Goal: Task Accomplishment & Management: Manage account settings

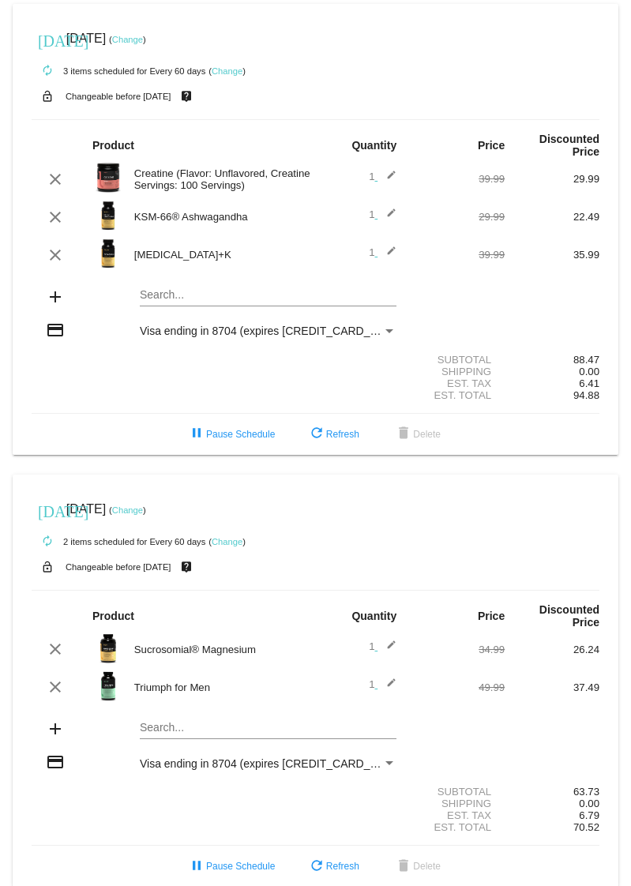
scroll to position [21, 0]
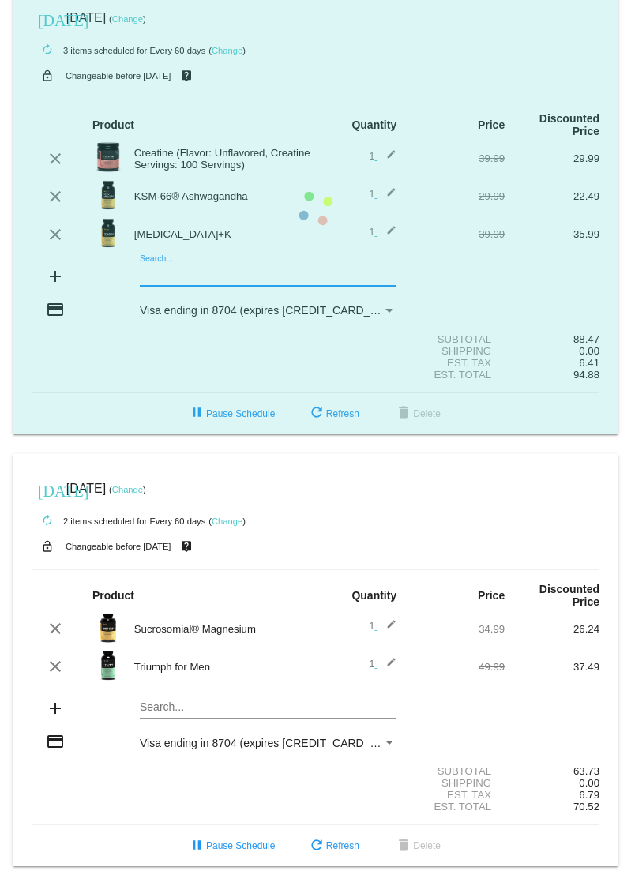
click at [218, 276] on mat-card "[DATE] [DATE] ( Change ) autorenew 3 items scheduled for Every 60 days ( Change…" at bounding box center [315, 208] width 605 height 451
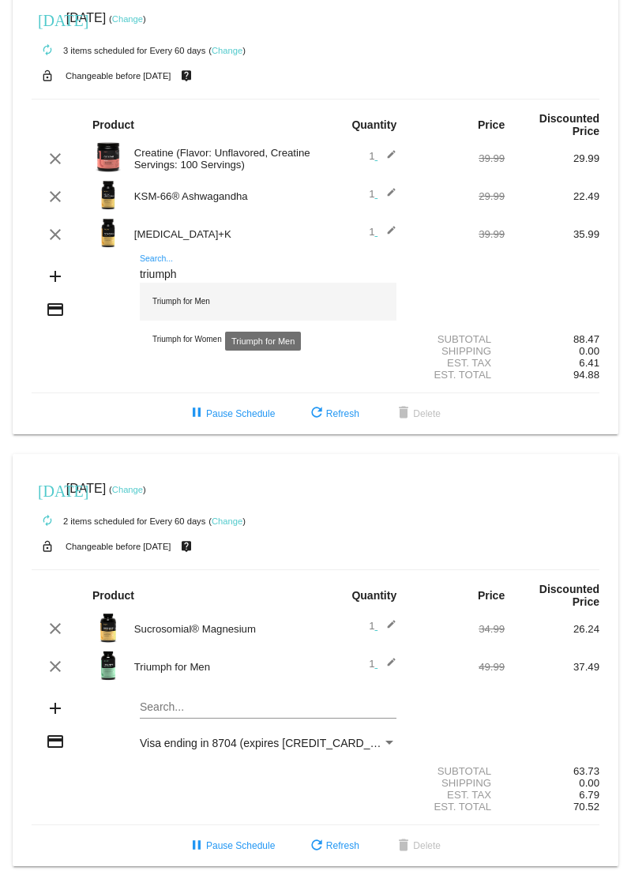
type input "triumph"
click at [191, 296] on div "Triumph for Men" at bounding box center [268, 302] width 257 height 38
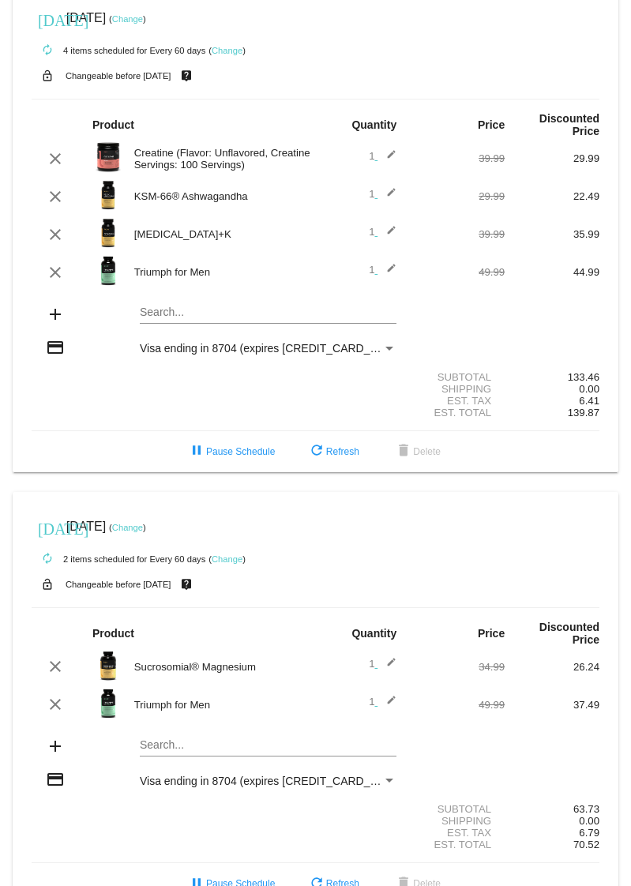
scroll to position [58, 0]
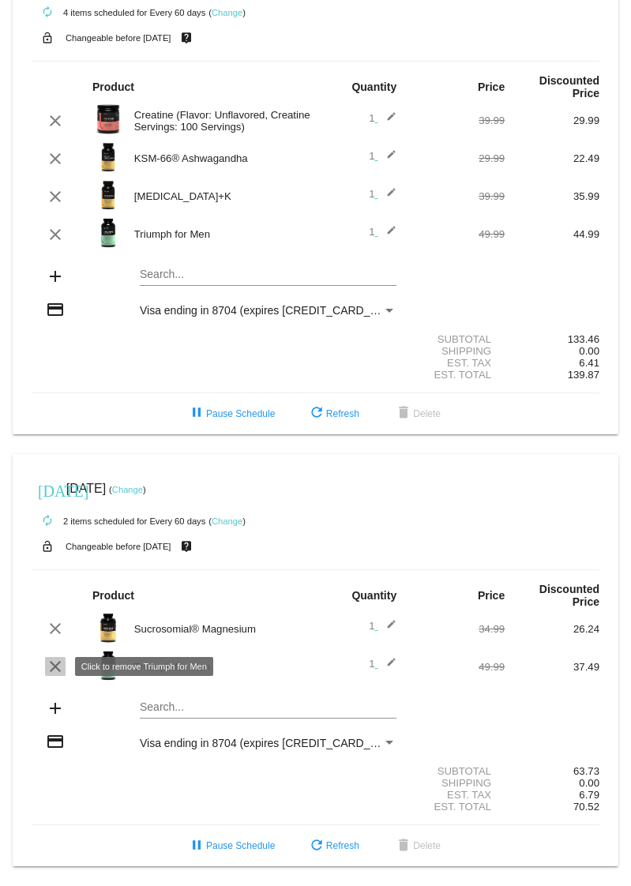
click at [58, 667] on mat-icon "clear" at bounding box center [55, 666] width 19 height 19
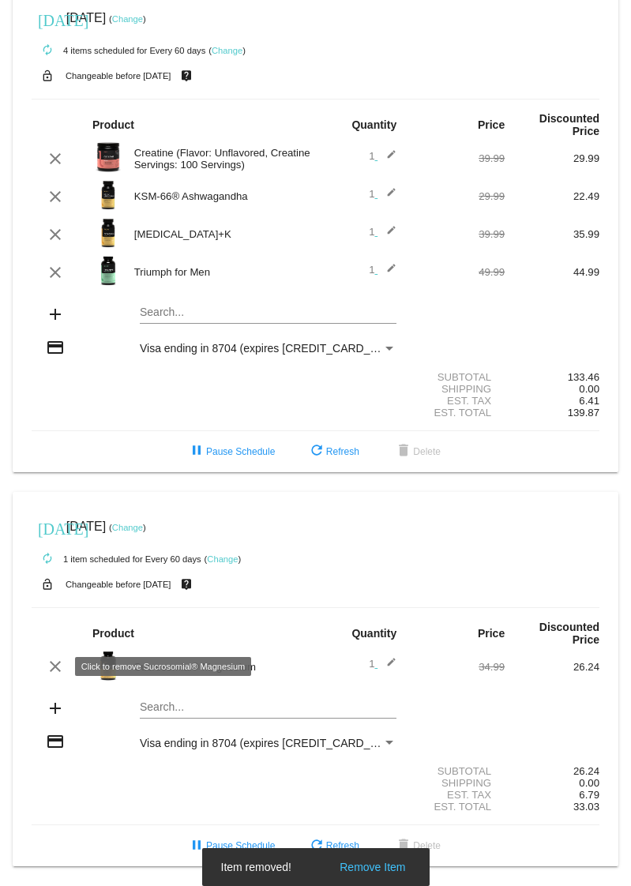
scroll to position [21, 0]
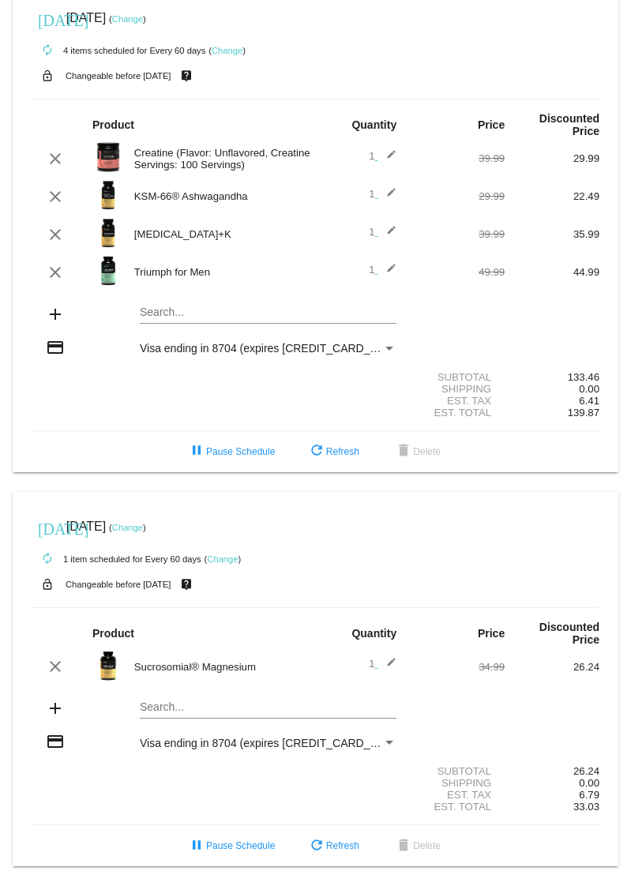
click at [152, 703] on mat-card "[DATE] [DATE] ( Change ) autorenew 1 item scheduled for Every 60 days ( Change …" at bounding box center [315, 679] width 605 height 375
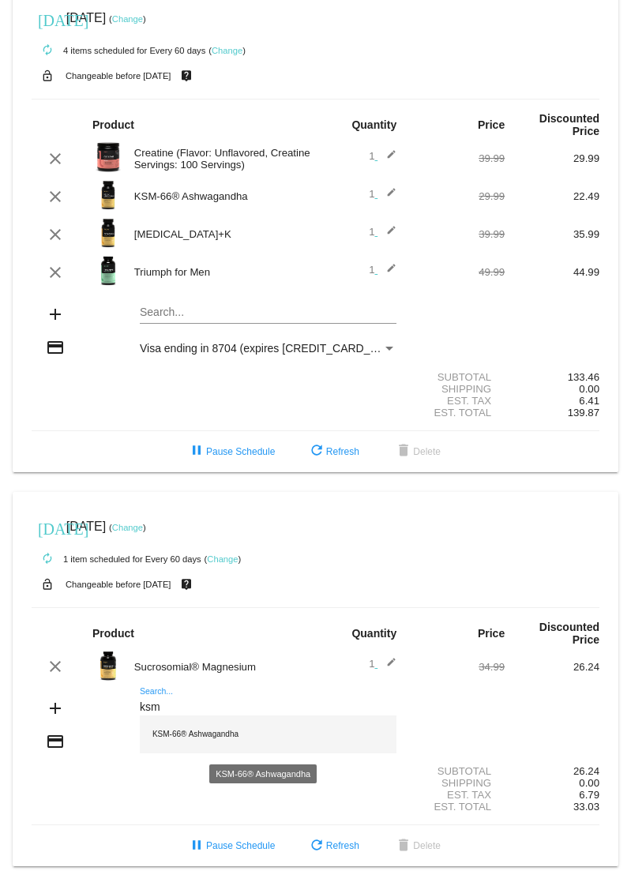
type input "ksm"
click at [173, 742] on div "KSM-66® Ashwagandha" at bounding box center [268, 734] width 257 height 38
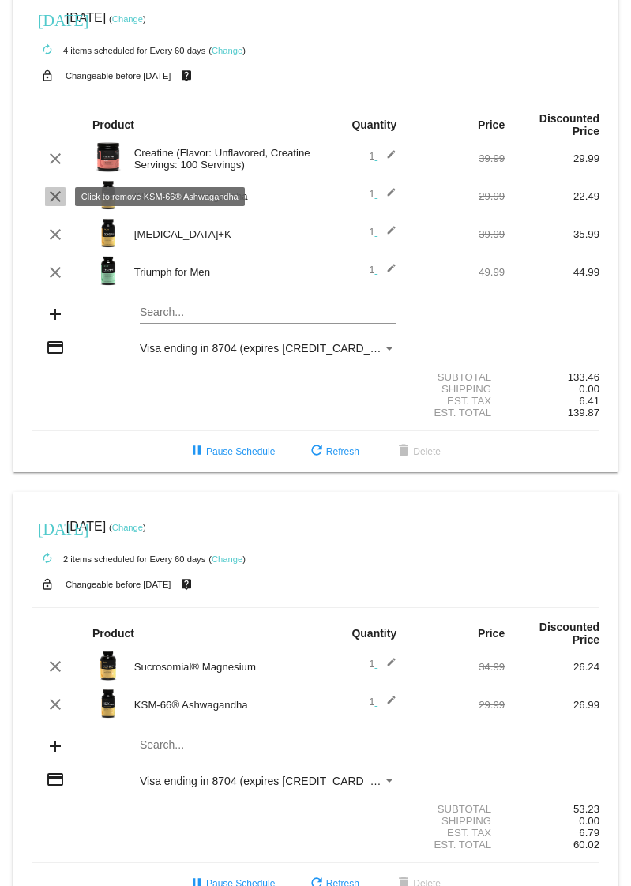
click at [55, 197] on mat-icon "clear" at bounding box center [55, 196] width 19 height 19
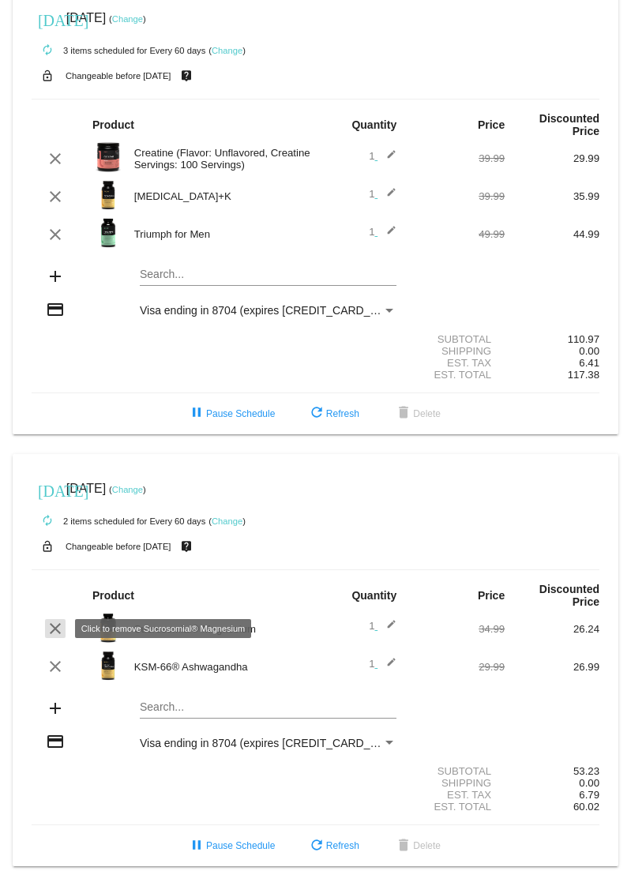
click at [56, 633] on mat-icon "clear" at bounding box center [55, 628] width 19 height 19
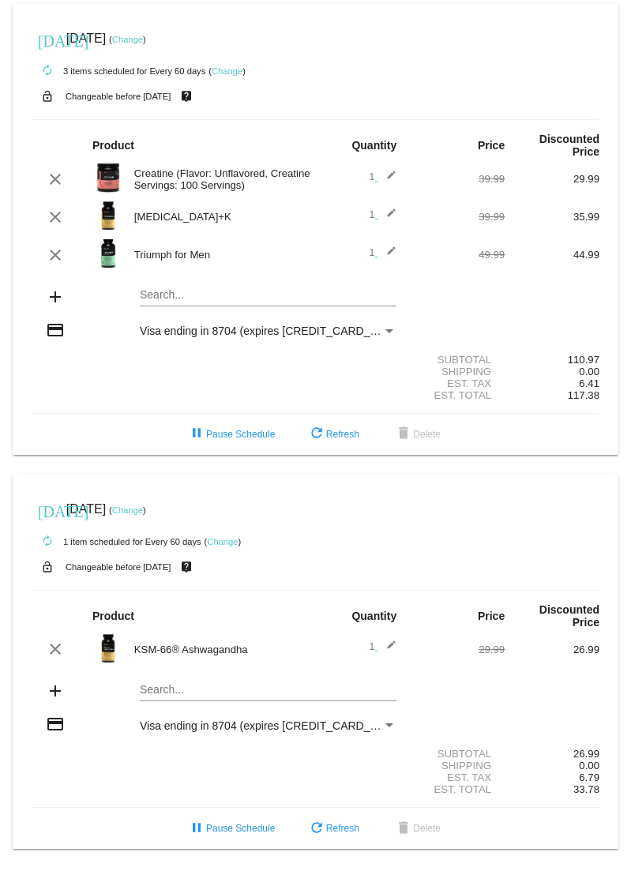
scroll to position [0, 0]
click at [143, 511] on link "Change" at bounding box center [127, 509] width 31 height 9
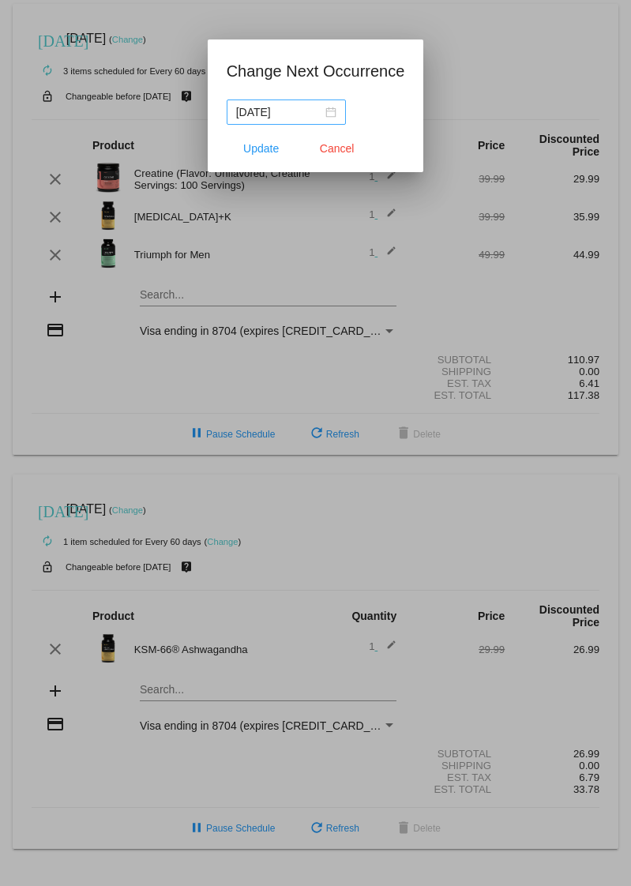
click at [333, 111] on div "[DATE]" at bounding box center [286, 111] width 100 height 17
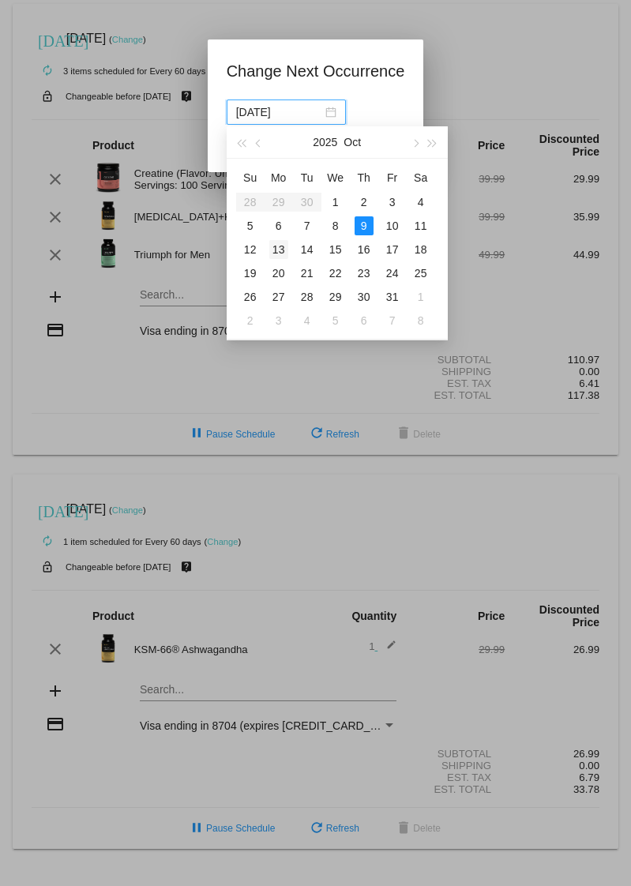
click at [279, 251] on div "13" at bounding box center [278, 249] width 19 height 19
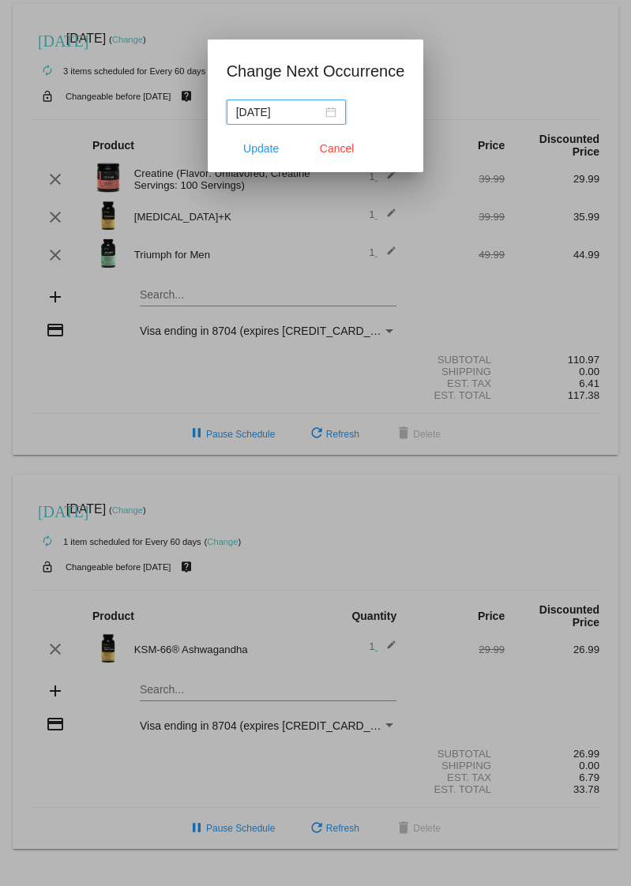
click at [333, 111] on div "[DATE]" at bounding box center [286, 111] width 100 height 17
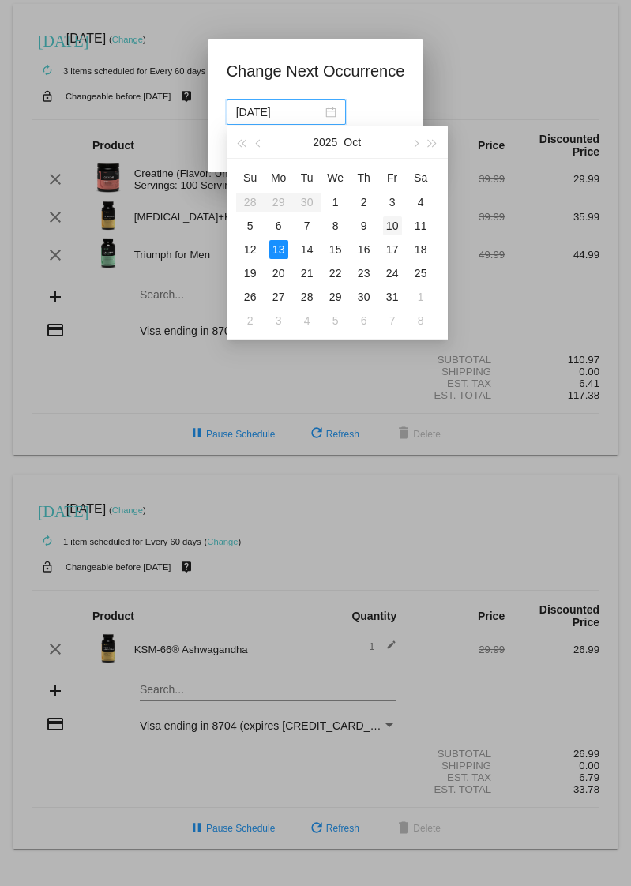
click at [390, 223] on div "10" at bounding box center [392, 225] width 19 height 19
type input "[DATE]"
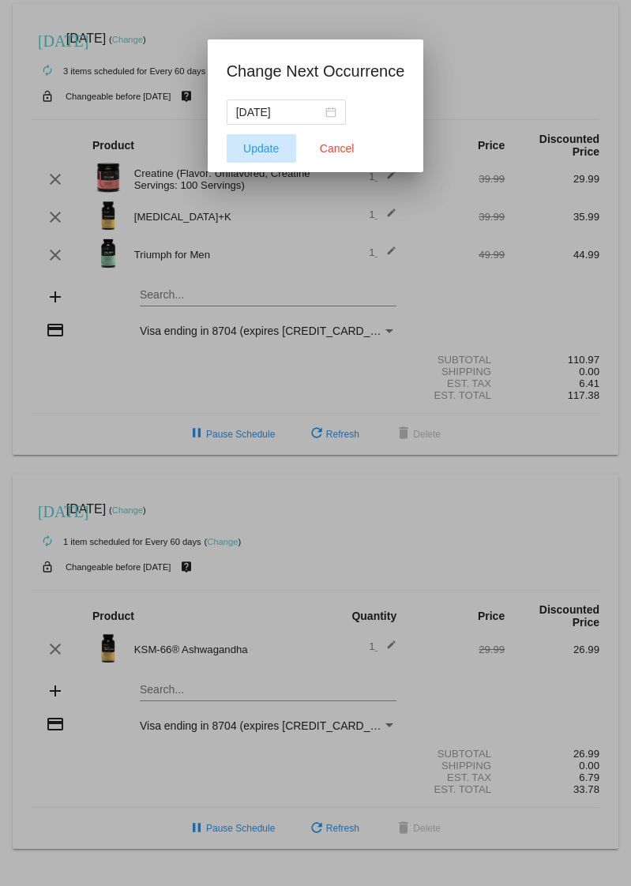
click at [260, 152] on span "Update" at bounding box center [261, 148] width 36 height 13
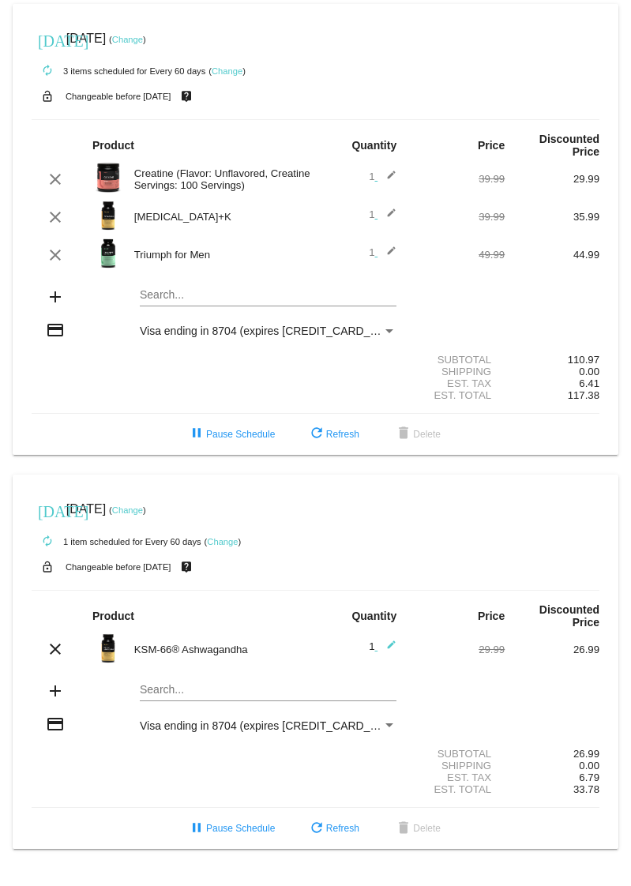
click at [204, 680] on div "Search..." at bounding box center [268, 685] width 257 height 31
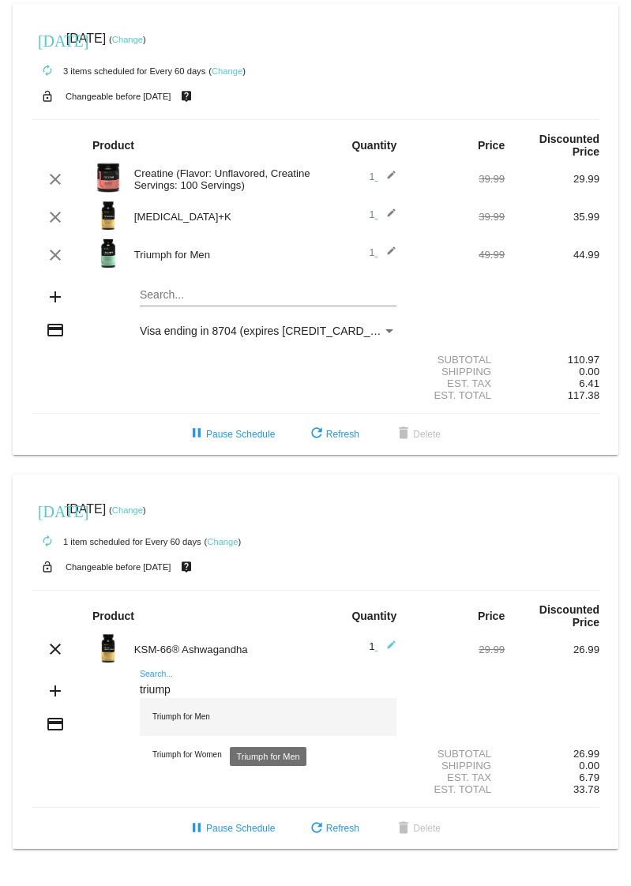
type input "triump"
click at [186, 716] on div "Triumph for Men" at bounding box center [268, 717] width 257 height 38
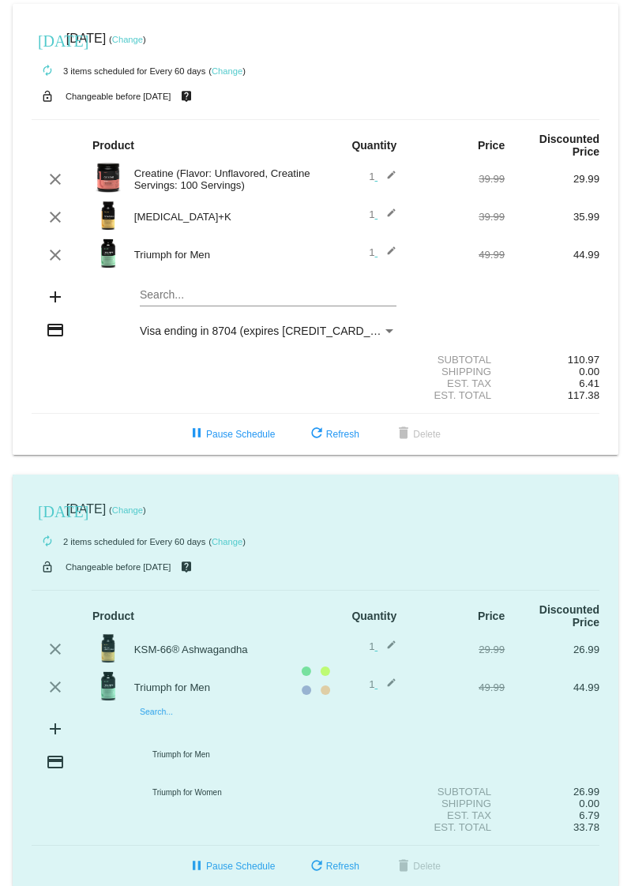
click at [158, 724] on mat-card "[DATE] [DATE] ( Change ) autorenew 2 items scheduled for Every 60 days ( Change…" at bounding box center [315, 680] width 605 height 413
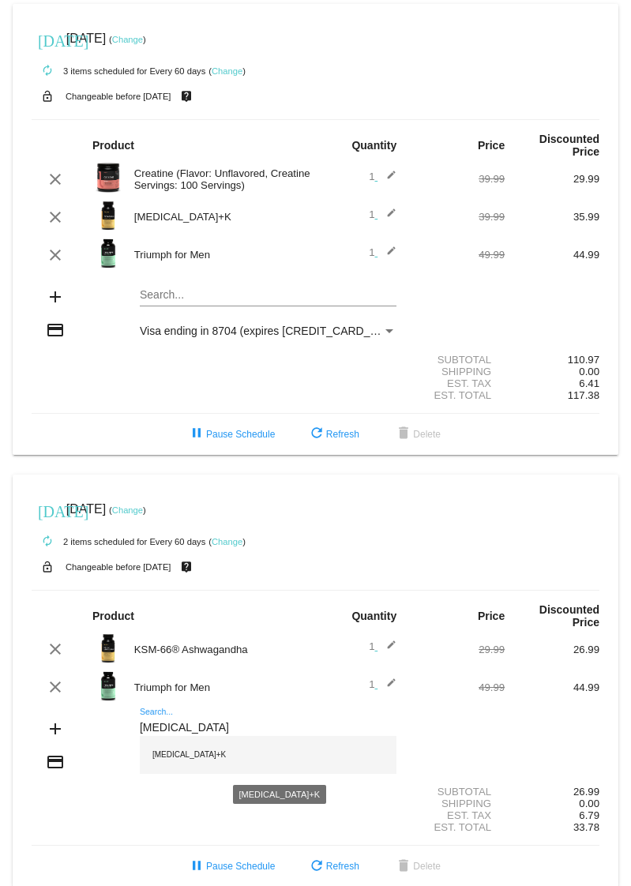
type input "[MEDICAL_DATA]"
click at [160, 760] on div "[MEDICAL_DATA]+K" at bounding box center [268, 755] width 257 height 38
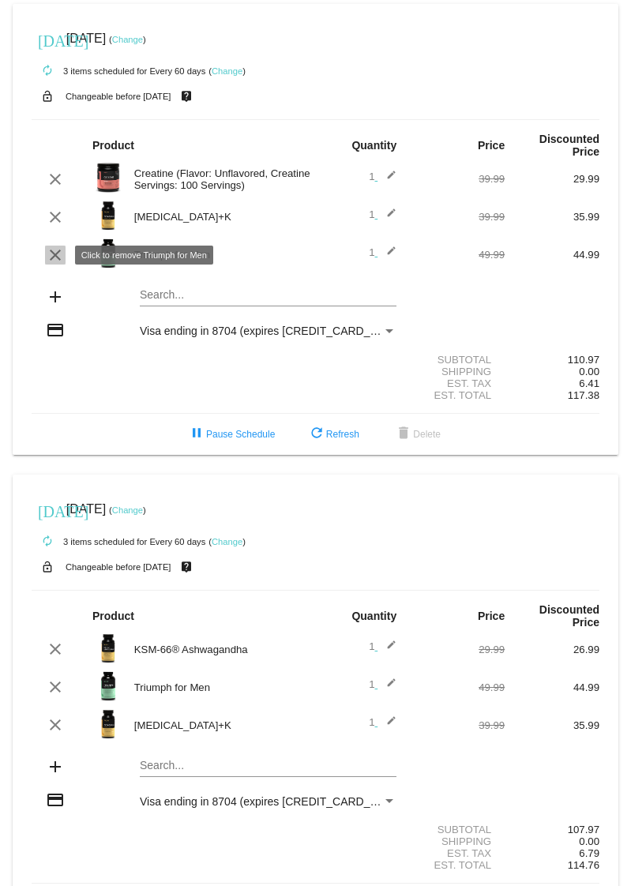
click at [58, 256] on mat-icon "clear" at bounding box center [55, 255] width 19 height 19
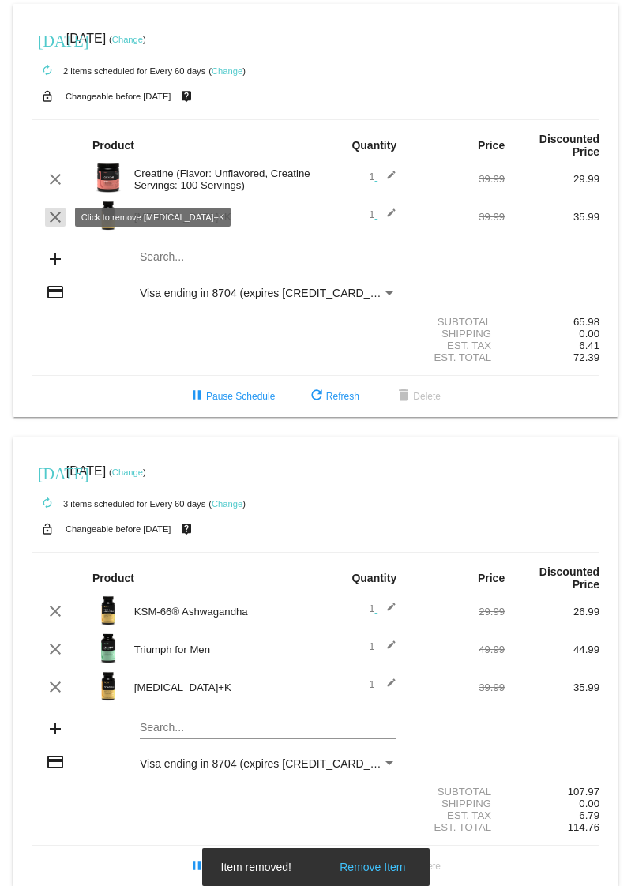
click at [59, 213] on mat-icon "clear" at bounding box center [55, 217] width 19 height 19
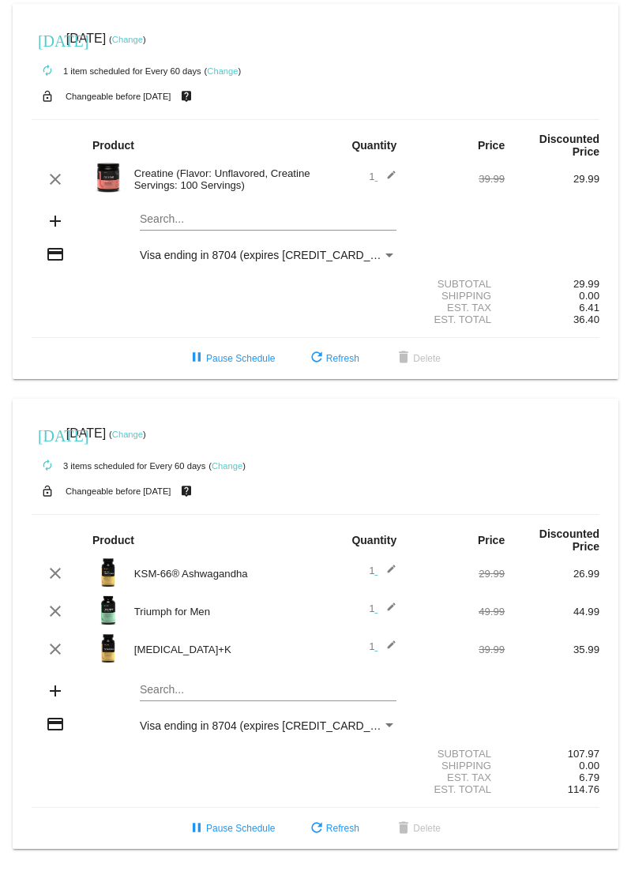
click at [152, 228] on div "Search..." at bounding box center [268, 215] width 257 height 31
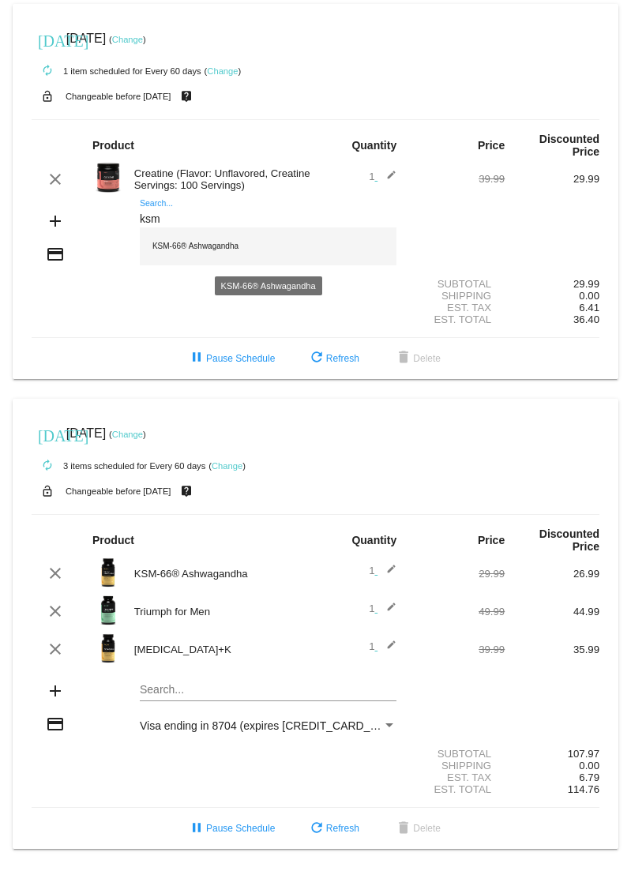
type input "ksm"
click at [173, 248] on div "KSM-66® Ashwagandha" at bounding box center [268, 246] width 257 height 38
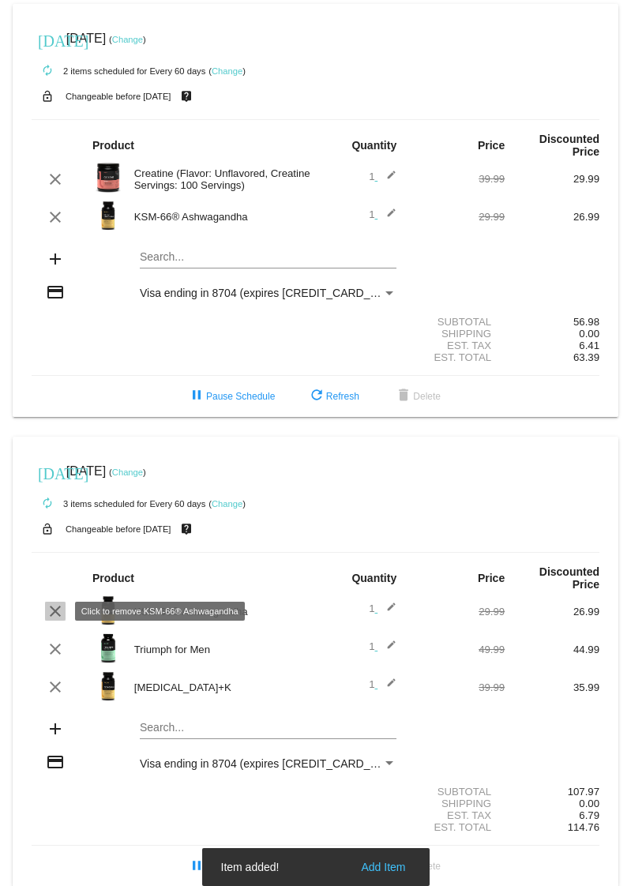
click at [58, 607] on mat-icon "clear" at bounding box center [55, 611] width 19 height 19
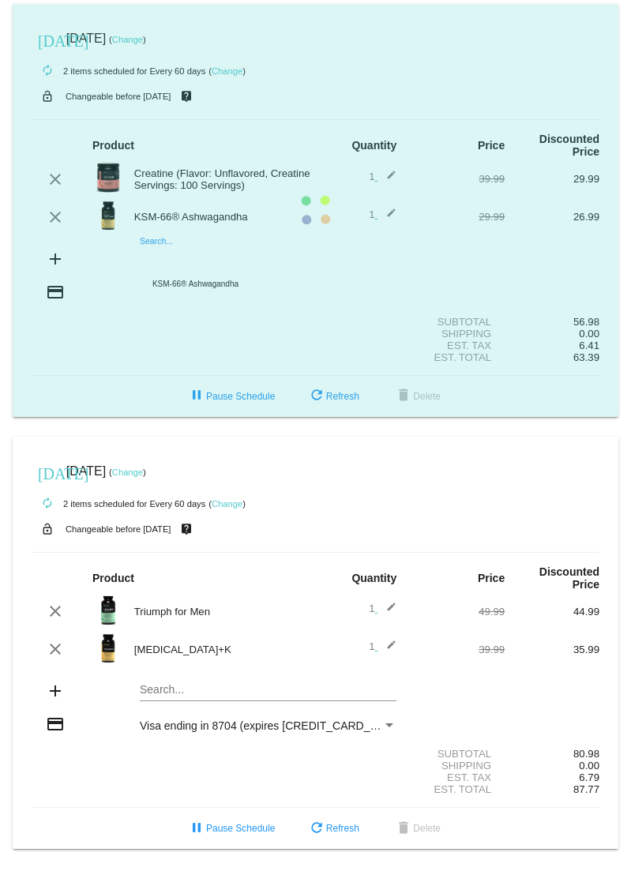
click at [174, 259] on input "Search..." at bounding box center [268, 257] width 257 height 13
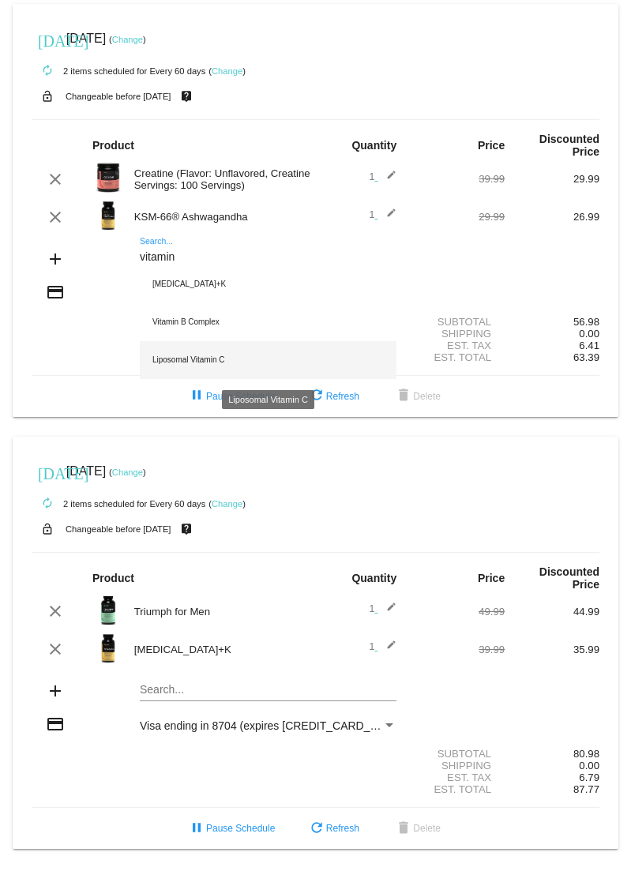
type input "vitamin"
click at [195, 351] on div "Liposomal Vitamin C" at bounding box center [268, 360] width 257 height 38
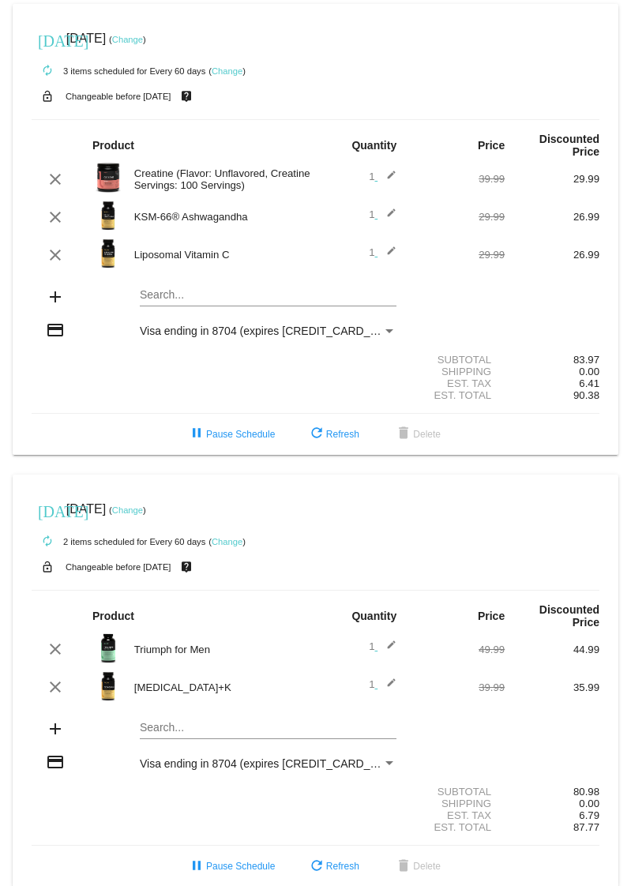
click at [165, 730] on mat-card "[DATE] [DATE] ( Change ) autorenew 2 items scheduled for Every 60 days ( Change…" at bounding box center [315, 680] width 605 height 413
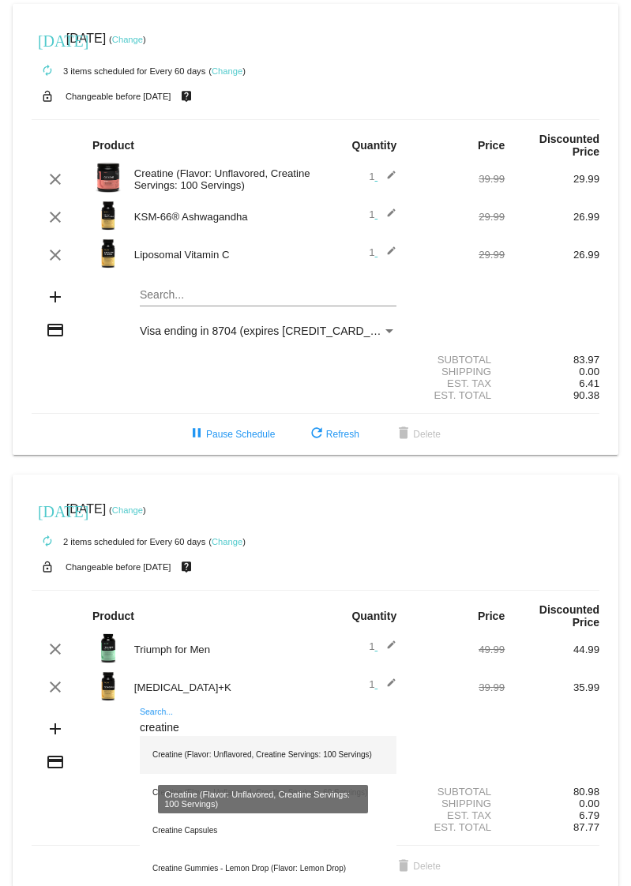
type input "creatine"
click at [236, 755] on div "Creatine (Flavor: Unflavored, Creatine Servings: 100 Servings)" at bounding box center [268, 755] width 257 height 38
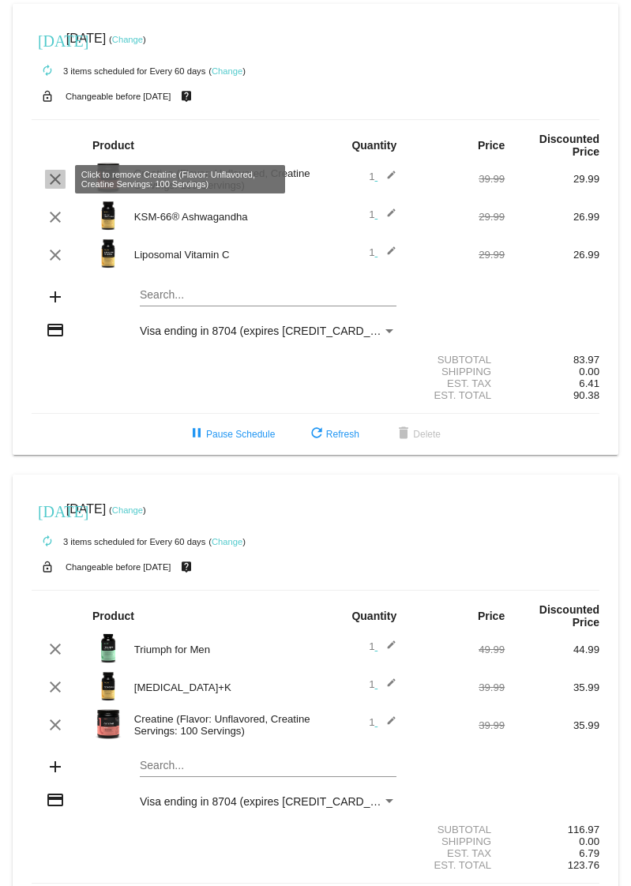
click at [55, 179] on mat-icon "clear" at bounding box center [55, 179] width 19 height 19
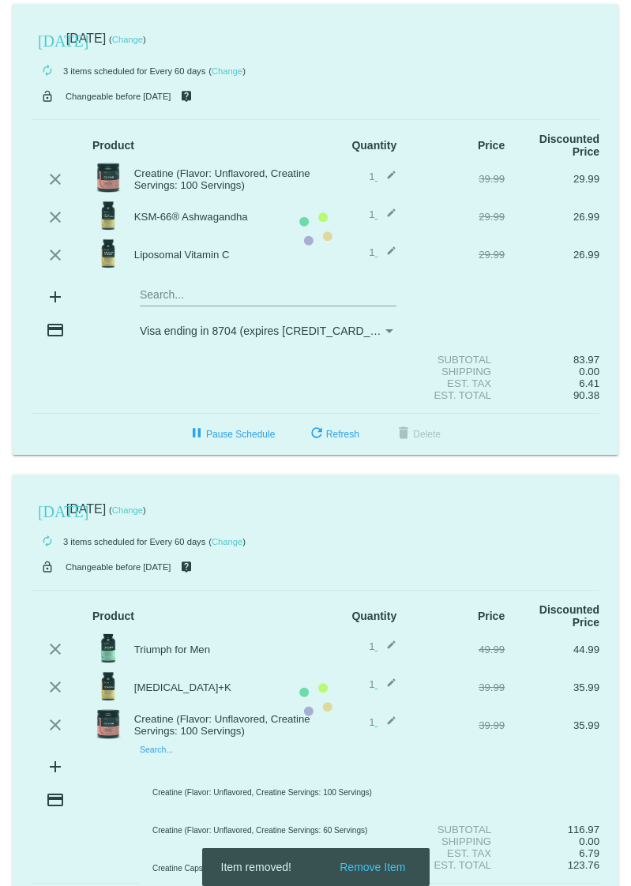
click at [162, 763] on mat-card "[DATE] [DATE] ( Change ) autorenew 3 items scheduled for Every 60 days ( Change…" at bounding box center [315, 699] width 605 height 451
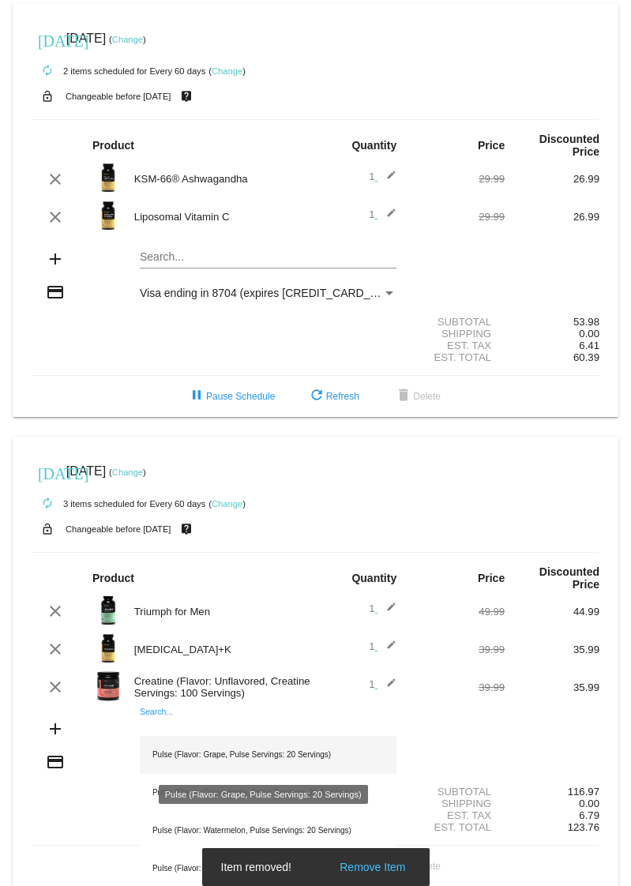
scroll to position [105, 0]
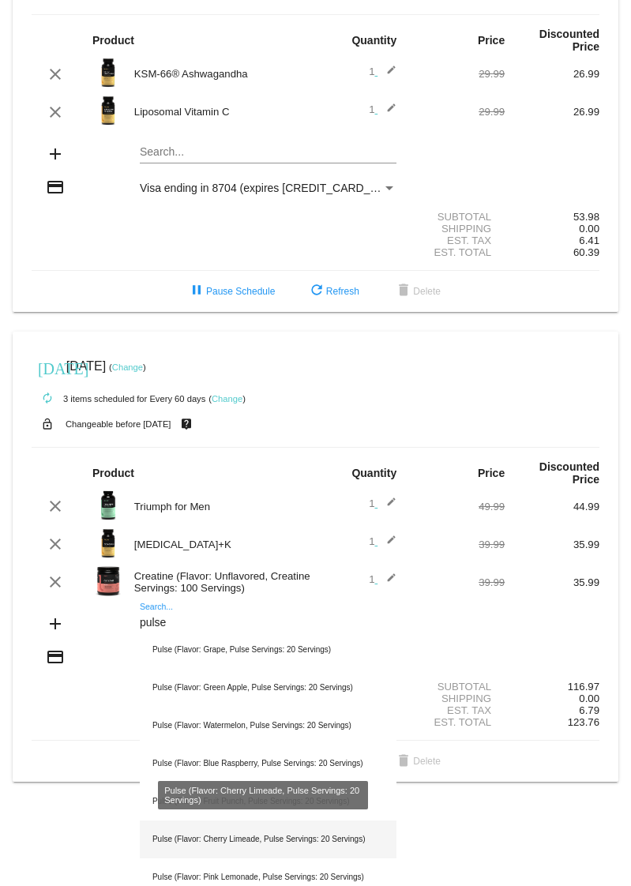
type input "pulse"
click at [193, 837] on div "Pulse (Flavor: Cherry Limeade, Pulse Servings: 20 Servings)" at bounding box center [268, 839] width 257 height 38
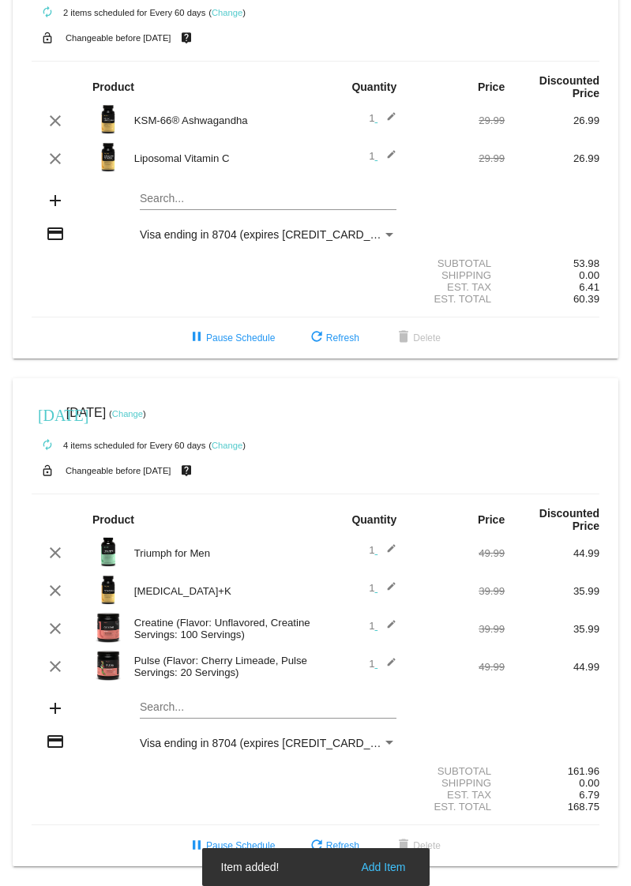
click at [197, 710] on mat-card "[DATE] [DATE] ( Change ) autorenew 4 items scheduled for Every 60 days ( Change…" at bounding box center [315, 622] width 605 height 489
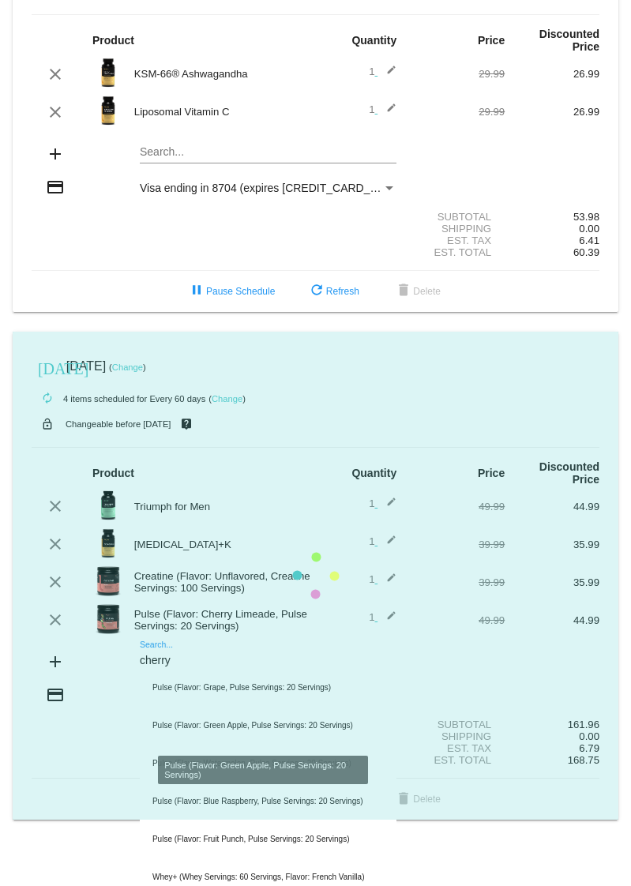
scroll to position [58, 0]
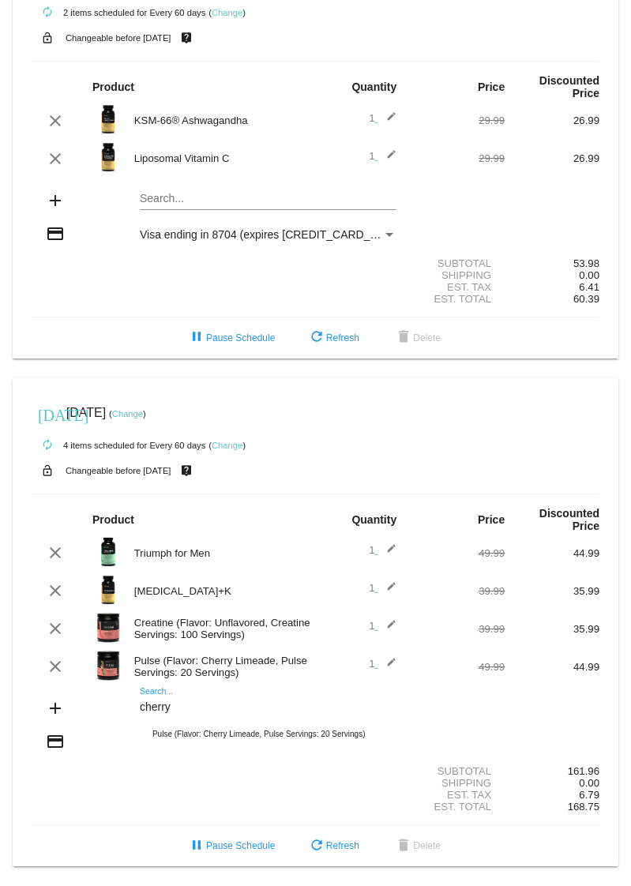
type input "cherry"
click at [85, 803] on div "Est. Total 168.75" at bounding box center [316, 806] width 568 height 12
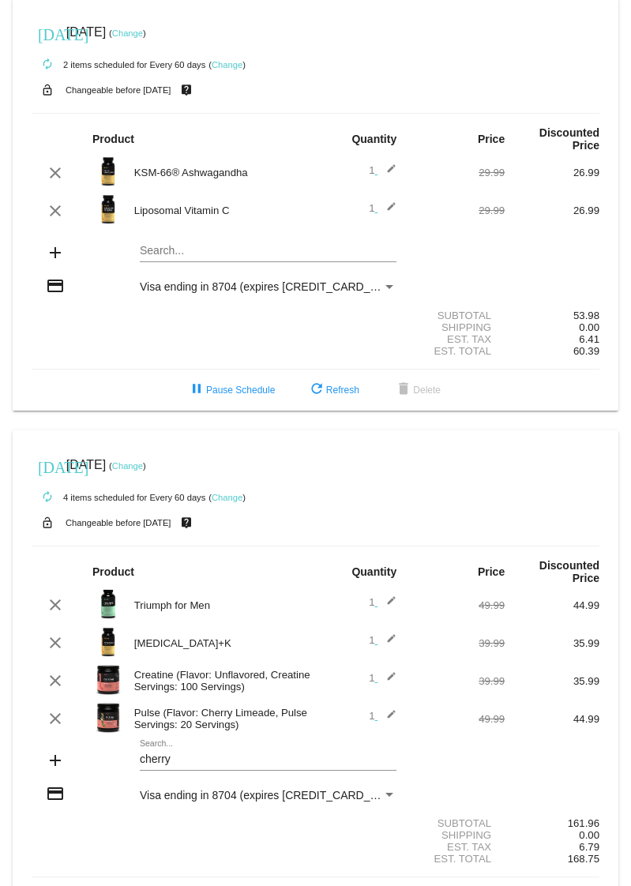
scroll to position [0, 0]
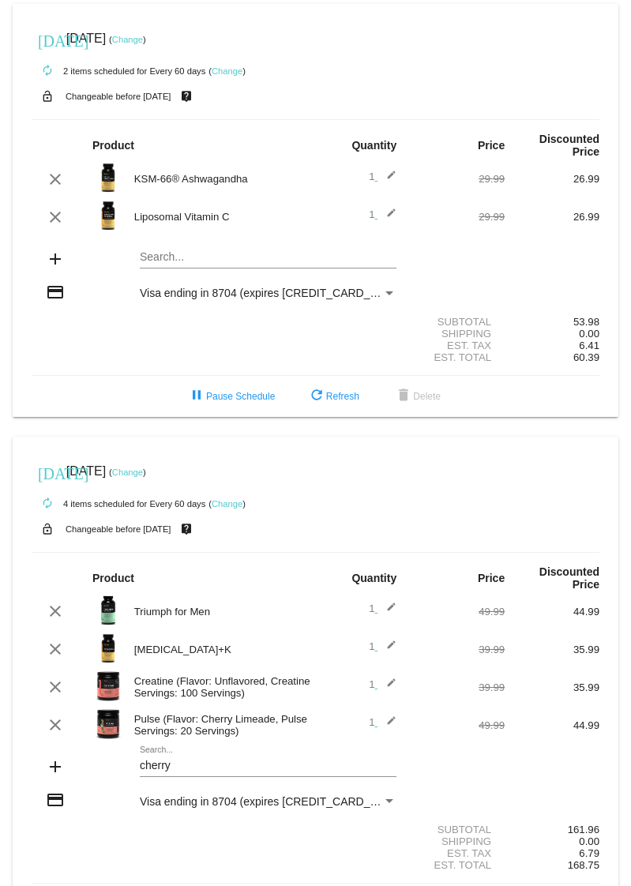
click at [143, 43] on link "Change" at bounding box center [127, 39] width 31 height 9
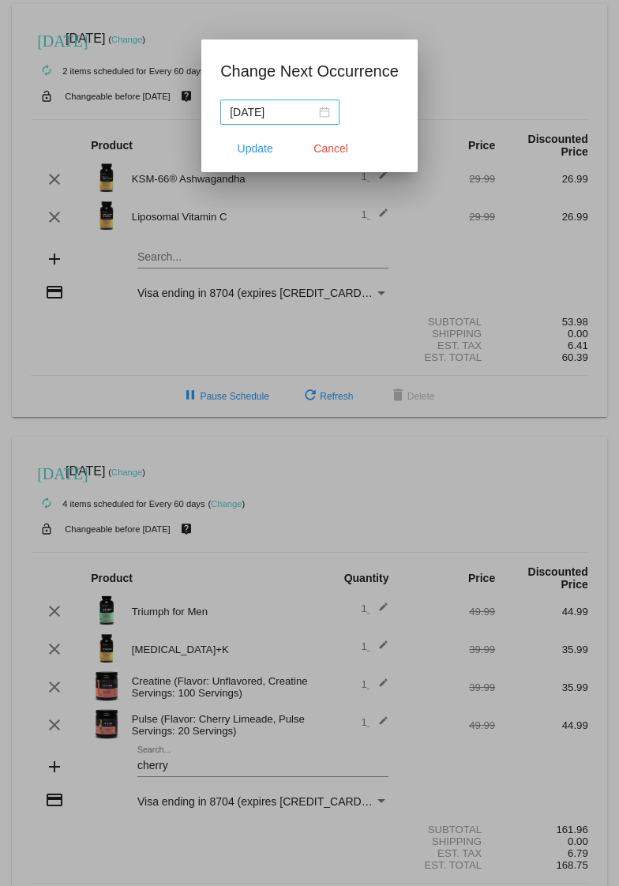
click at [324, 114] on div "[DATE]" at bounding box center [280, 111] width 100 height 17
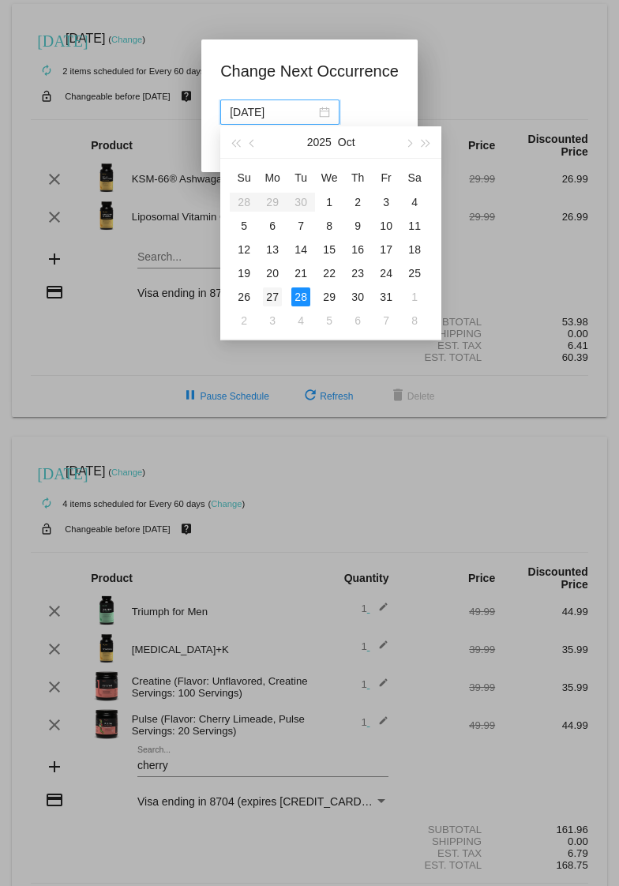
click at [268, 302] on div "27" at bounding box center [272, 296] width 19 height 19
type input "[DATE]"
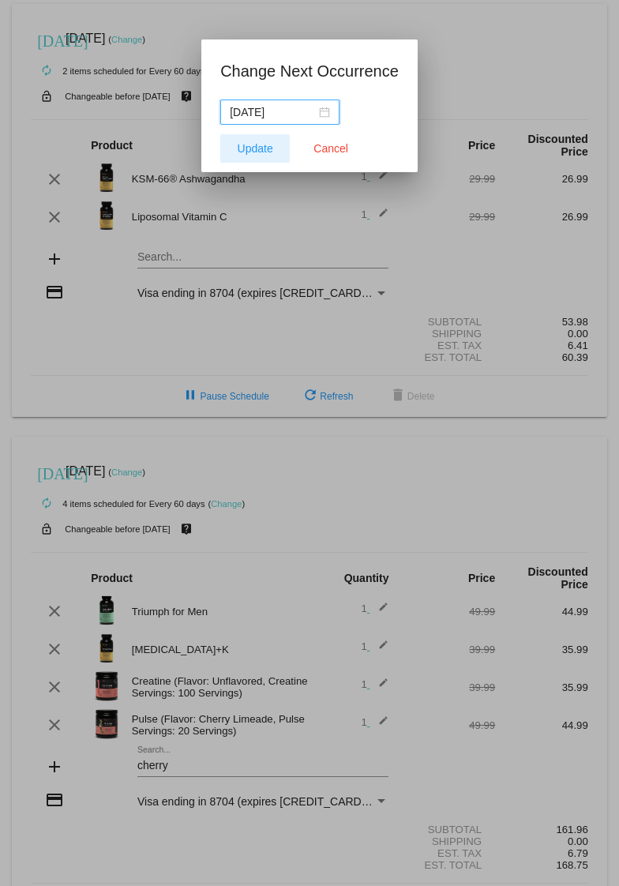
click at [263, 146] on span "Update" at bounding box center [256, 148] width 36 height 13
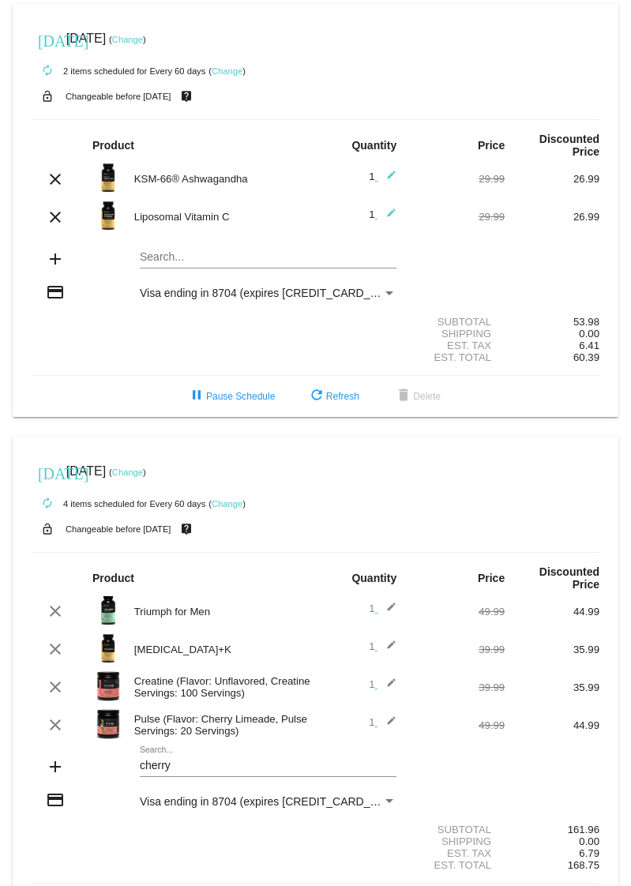
scroll to position [58, 0]
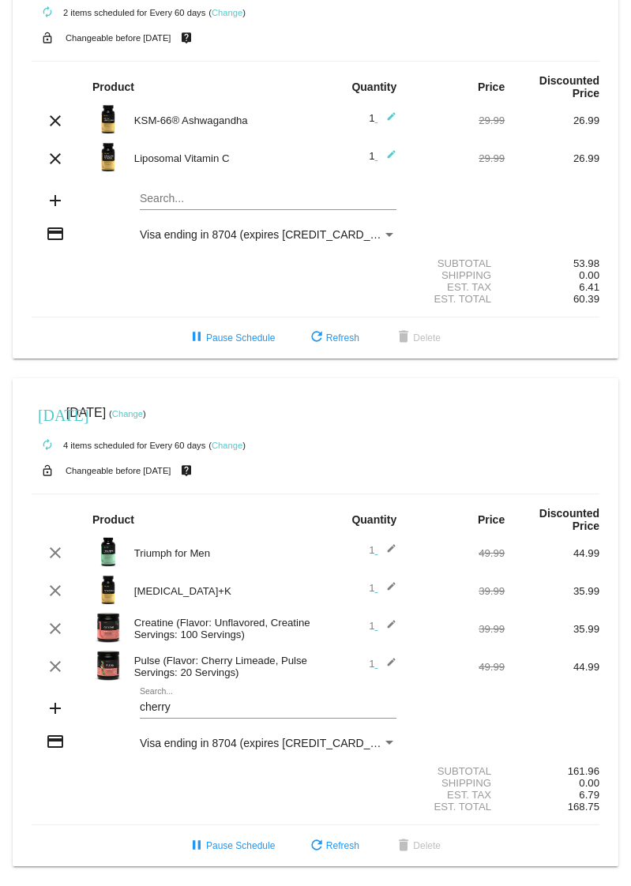
click at [143, 417] on link "Change" at bounding box center [127, 413] width 31 height 9
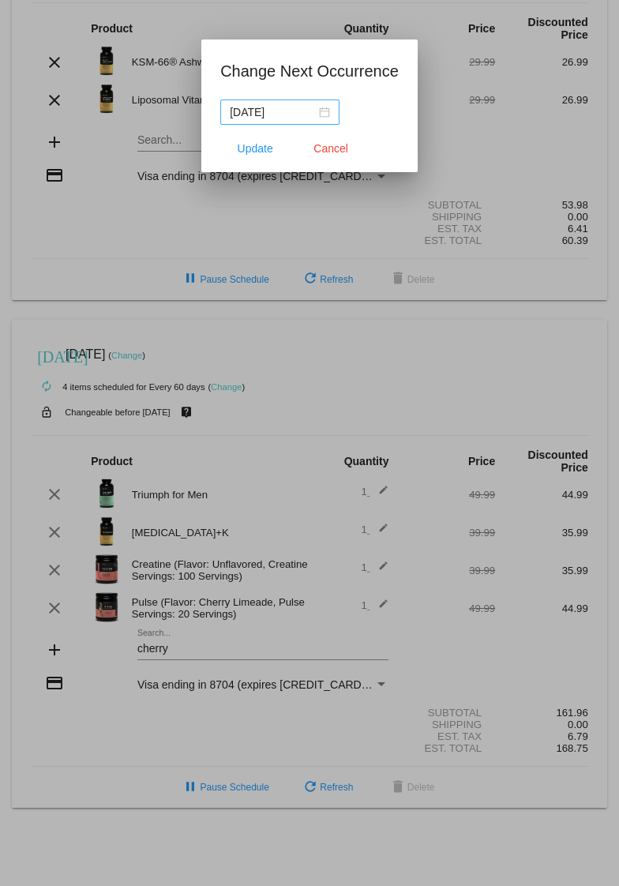
click at [328, 112] on div "[DATE]" at bounding box center [280, 111] width 100 height 17
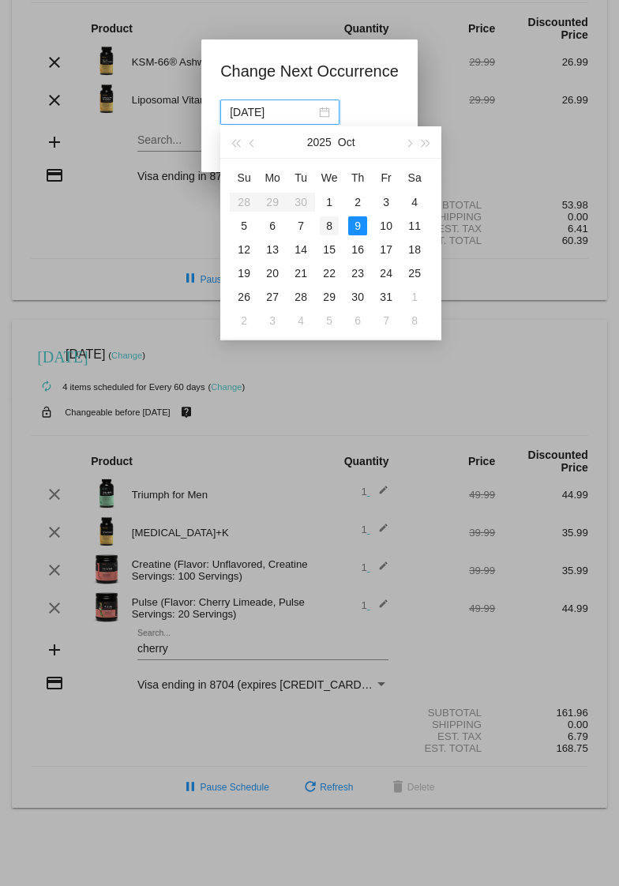
click at [331, 227] on div "8" at bounding box center [329, 225] width 19 height 19
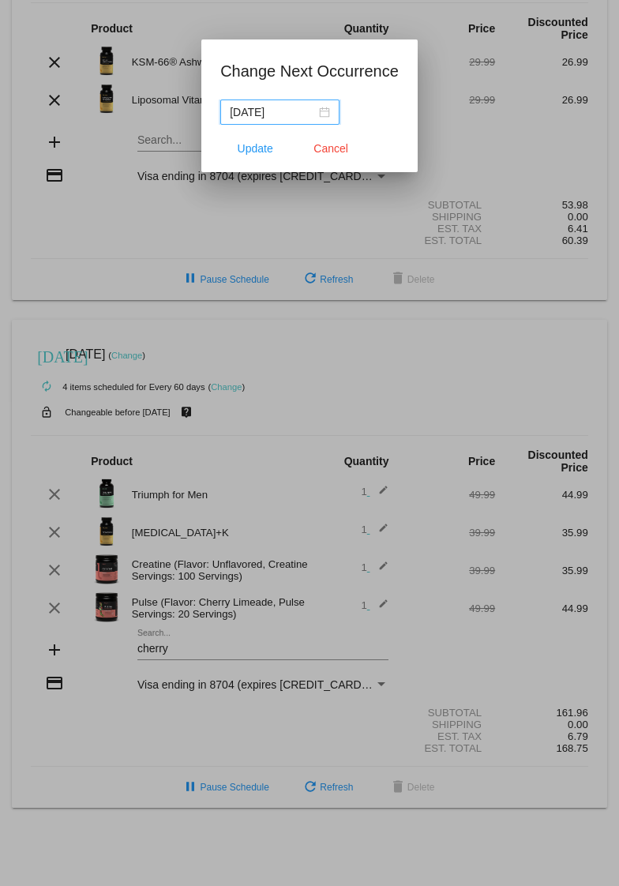
click at [322, 115] on div "[DATE]" at bounding box center [280, 111] width 100 height 17
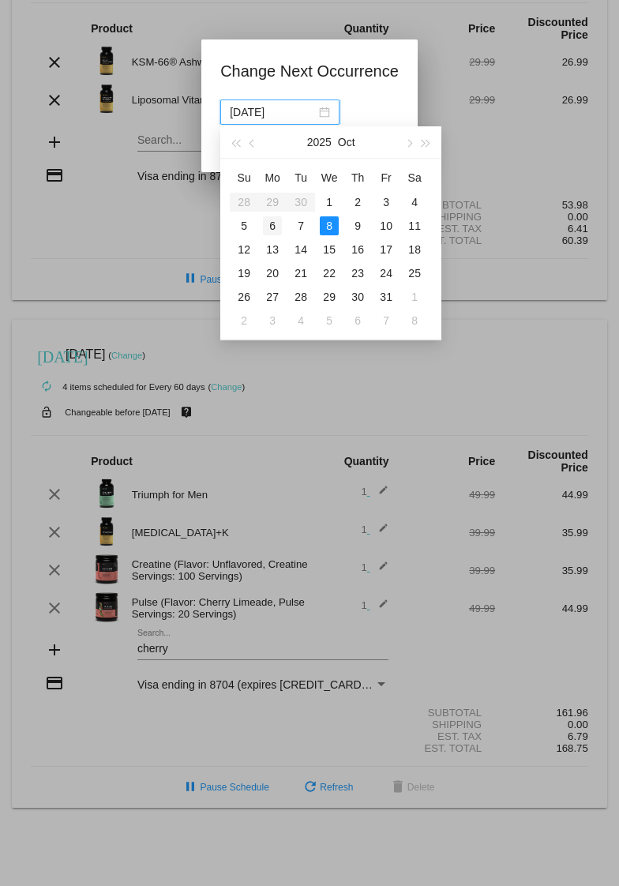
click at [268, 222] on div "6" at bounding box center [272, 225] width 19 height 19
type input "[DATE]"
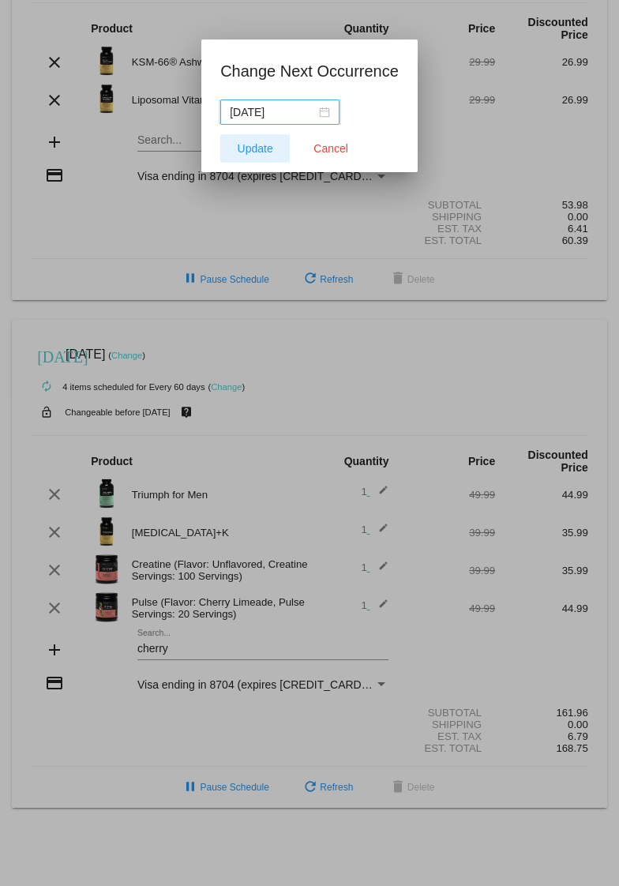
click at [265, 152] on span "Update" at bounding box center [256, 148] width 36 height 13
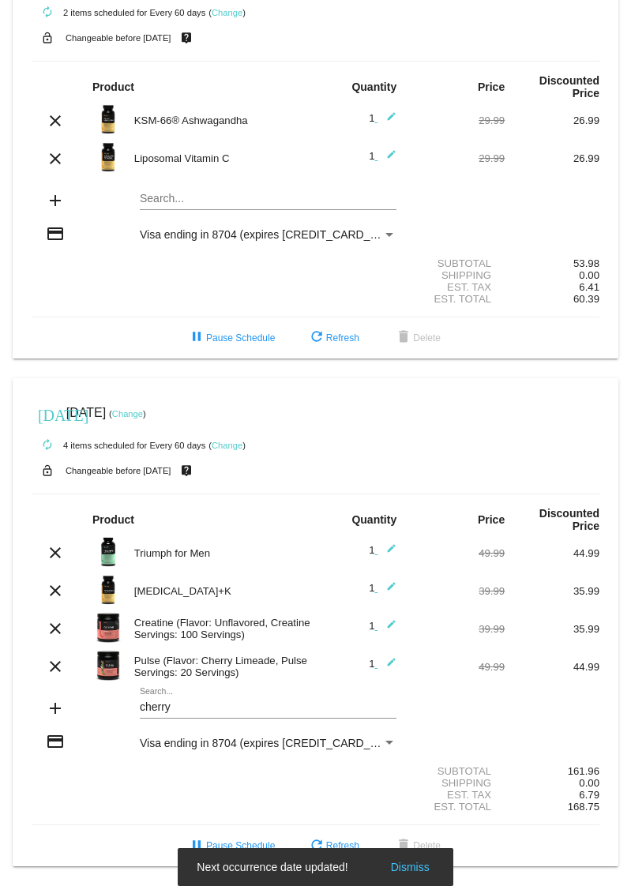
scroll to position [0, 0]
